Goal: Information Seeking & Learning: Learn about a topic

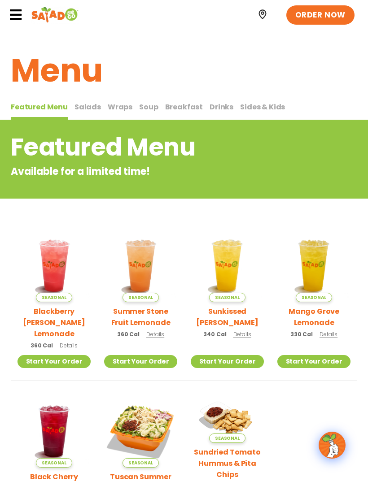
click at [86, 105] on span "Salads" at bounding box center [87, 107] width 26 height 10
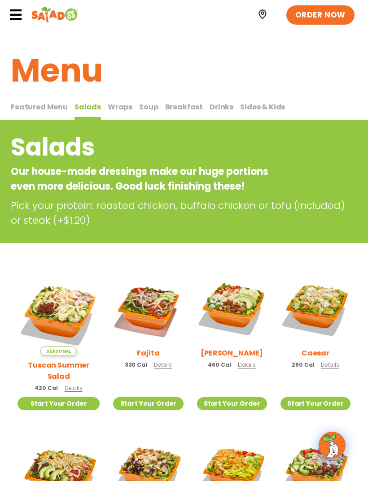
click at [126, 110] on span "Wraps" at bounding box center [120, 107] width 25 height 10
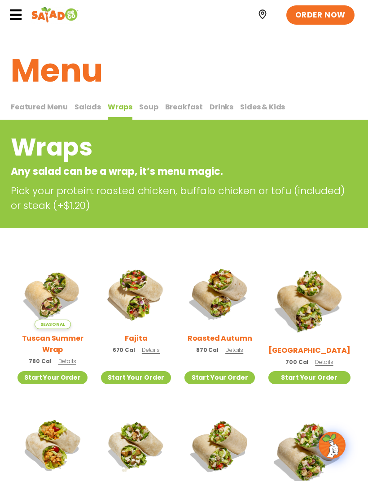
click at [94, 110] on span "Salads" at bounding box center [87, 107] width 26 height 10
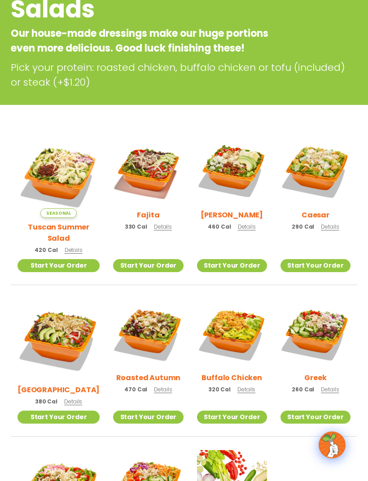
scroll to position [138, 0]
click at [138, 330] on img at bounding box center [148, 334] width 70 height 70
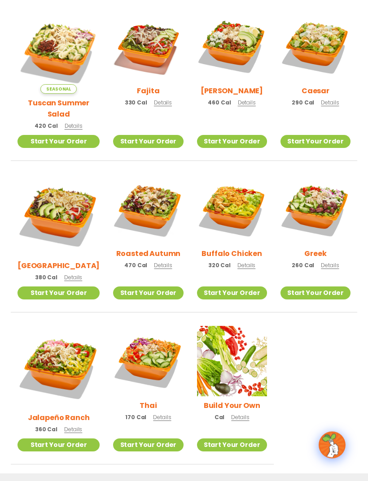
scroll to position [262, 0]
click at [51, 359] on img at bounding box center [58, 367] width 82 height 82
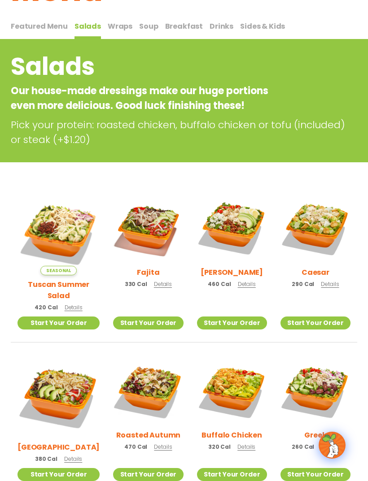
scroll to position [0, 0]
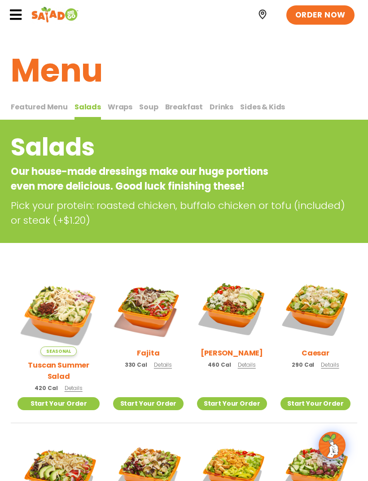
click at [218, 311] on img at bounding box center [232, 309] width 70 height 70
click at [311, 322] on img at bounding box center [315, 309] width 70 height 70
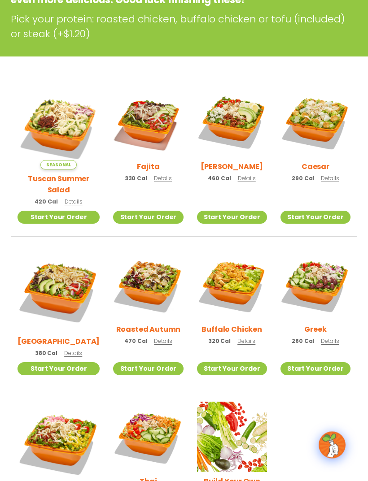
scroll to position [187, 0]
click at [52, 295] on img at bounding box center [58, 291] width 82 height 82
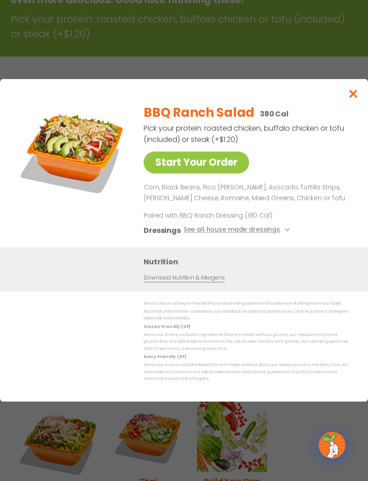
click at [263, 236] on button "See all house made dressings" at bounding box center [237, 230] width 109 height 11
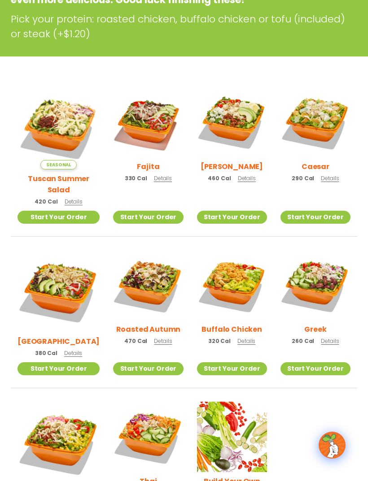
click at [53, 281] on img at bounding box center [58, 291] width 82 height 82
click at [127, 144] on img at bounding box center [148, 122] width 70 height 70
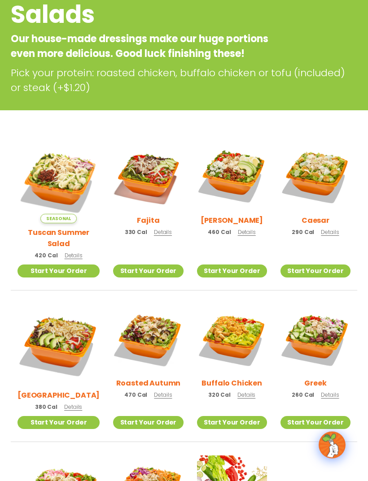
scroll to position [0, 0]
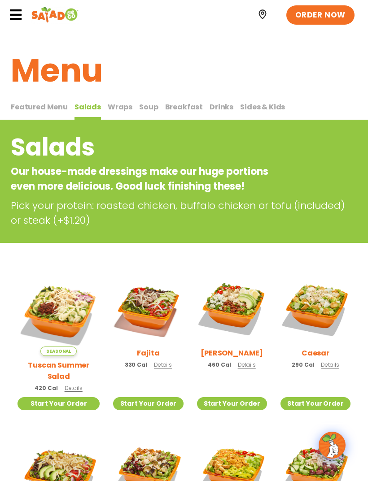
click at [36, 109] on span "Featured Menu" at bounding box center [39, 107] width 57 height 10
